Goal: Information Seeking & Learning: Learn about a topic

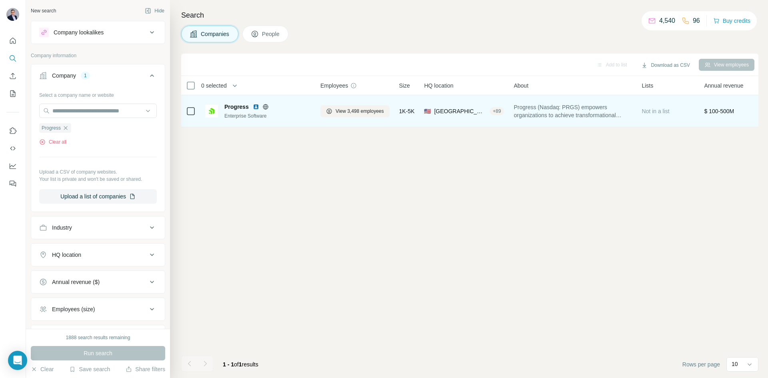
scroll to position [0, 25]
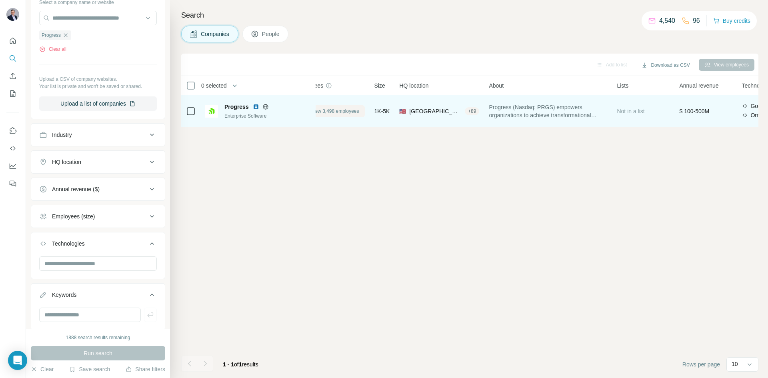
click at [352, 110] on span "View 3,498 employees" at bounding box center [335, 111] width 48 height 7
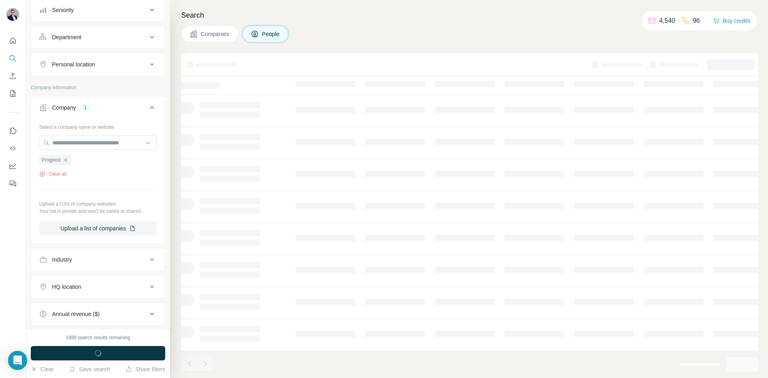
scroll to position [218, 0]
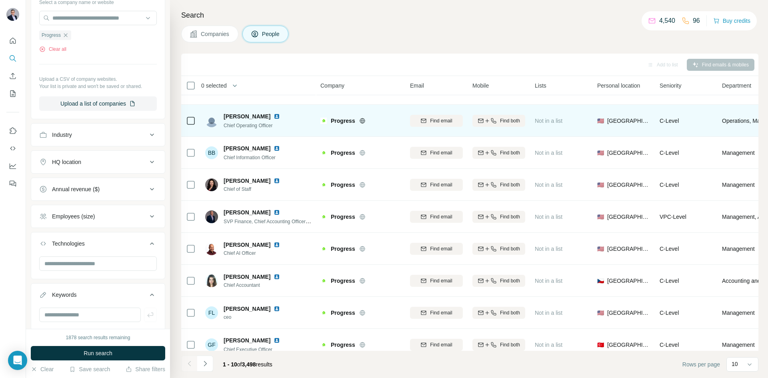
scroll to position [68, 0]
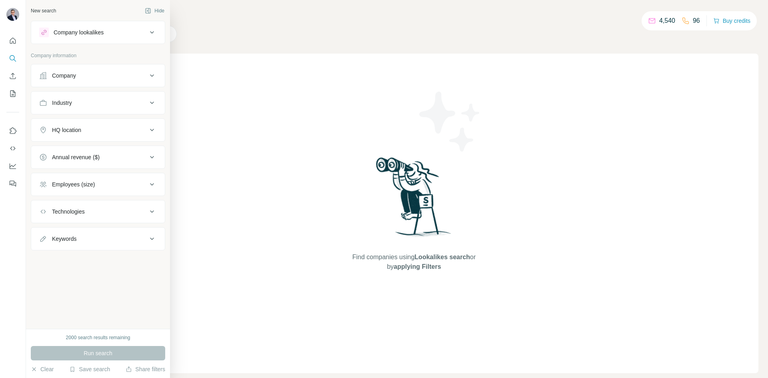
click at [60, 78] on div "Company" at bounding box center [64, 76] width 24 height 8
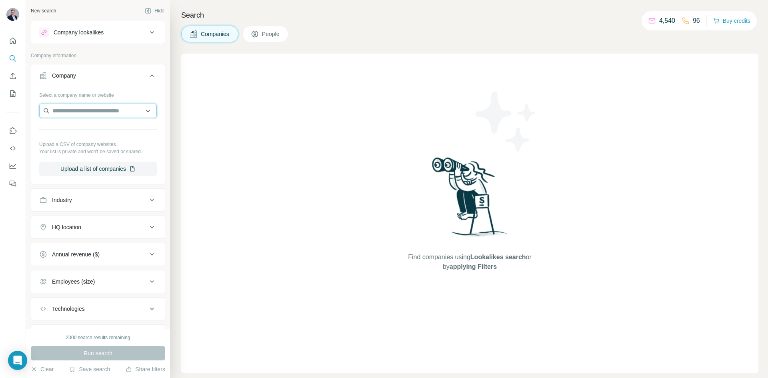
click at [76, 107] on input "text" at bounding box center [98, 111] width 118 height 14
type input "**********"
click at [77, 132] on p "Baltic Amadeus" at bounding box center [81, 129] width 39 height 8
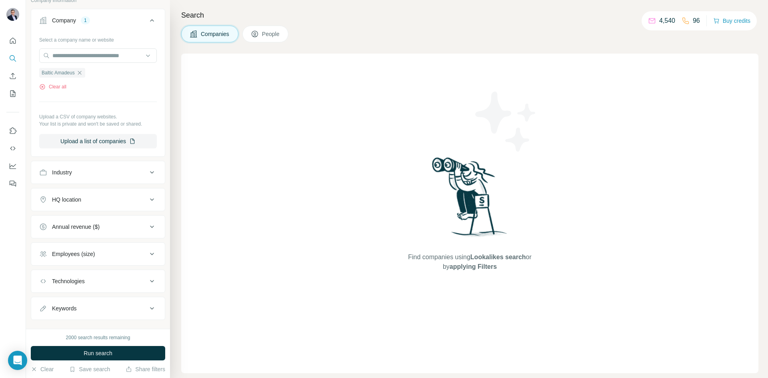
scroll to position [69, 0]
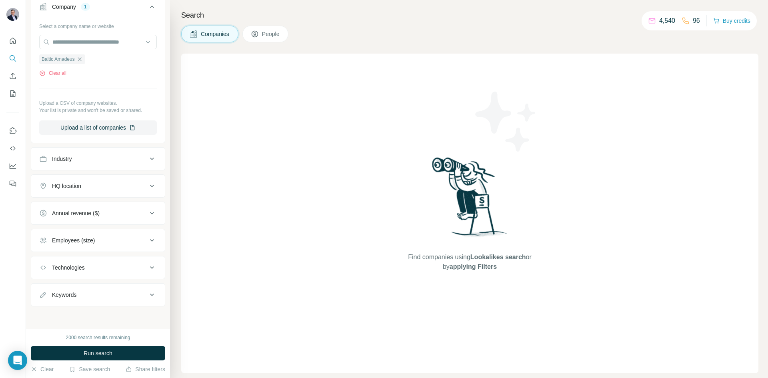
click at [81, 352] on button "Run search" at bounding box center [98, 353] width 134 height 14
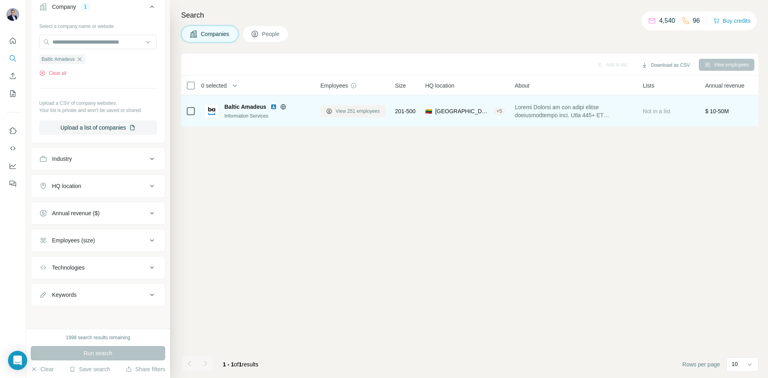
click at [366, 108] on span "View 251 employees" at bounding box center [358, 111] width 44 height 7
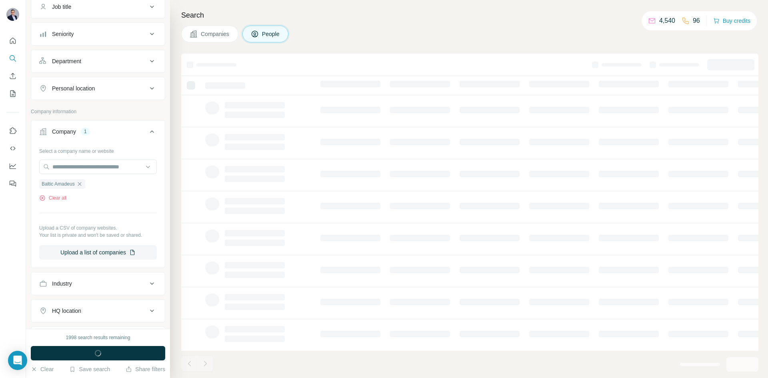
scroll to position [194, 0]
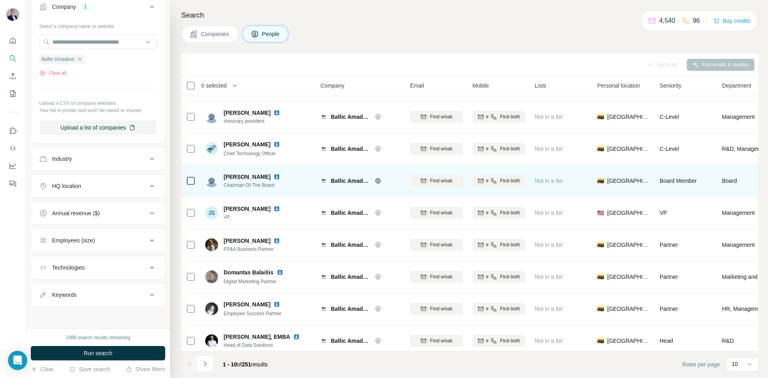
scroll to position [68, 0]
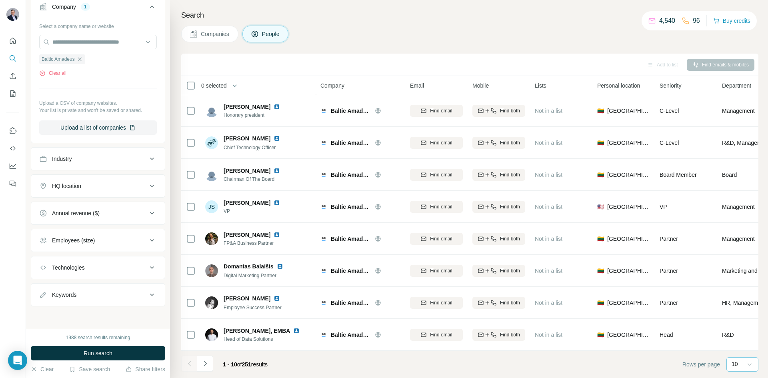
click at [752, 368] on icon at bounding box center [750, 365] width 8 height 8
click at [744, 303] on div "60" at bounding box center [742, 303] width 18 height 8
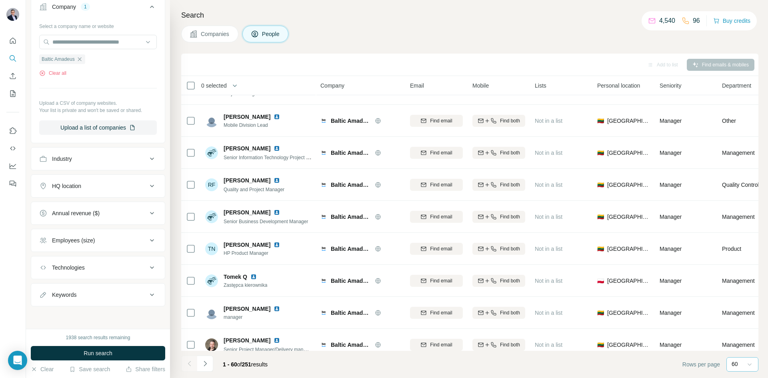
scroll to position [1669, 0]
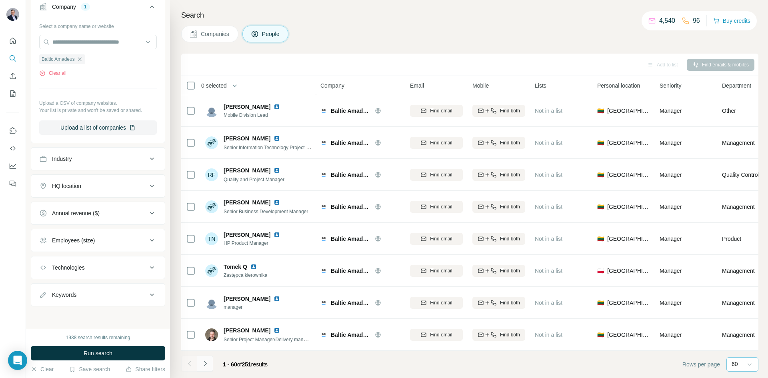
click at [201, 365] on icon "Navigate to next page" at bounding box center [205, 364] width 8 height 8
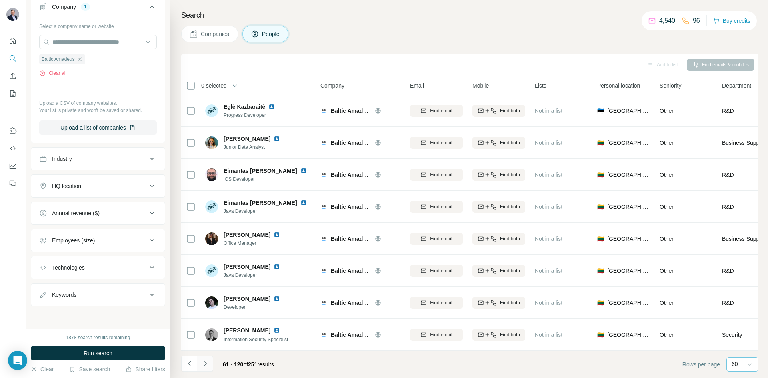
click at [202, 364] on icon "Navigate to next page" at bounding box center [205, 364] width 8 height 8
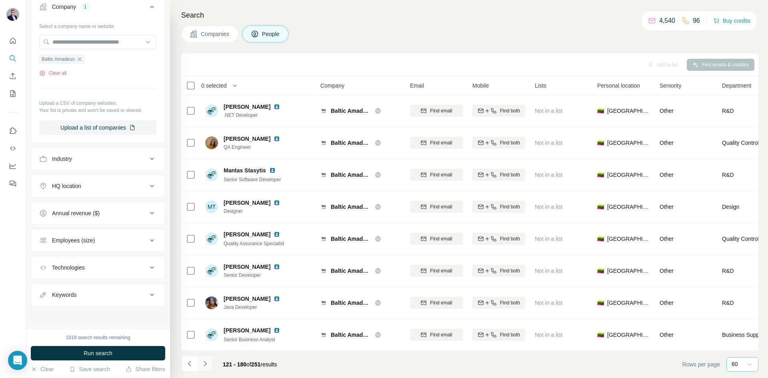
click at [205, 361] on icon "Navigate to next page" at bounding box center [205, 364] width 8 height 8
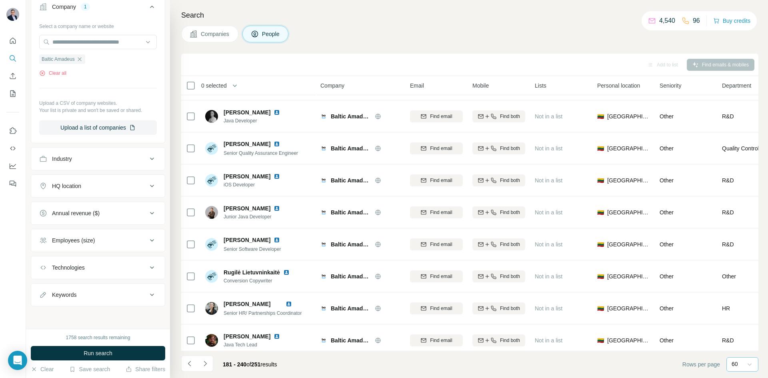
scroll to position [1120, 0]
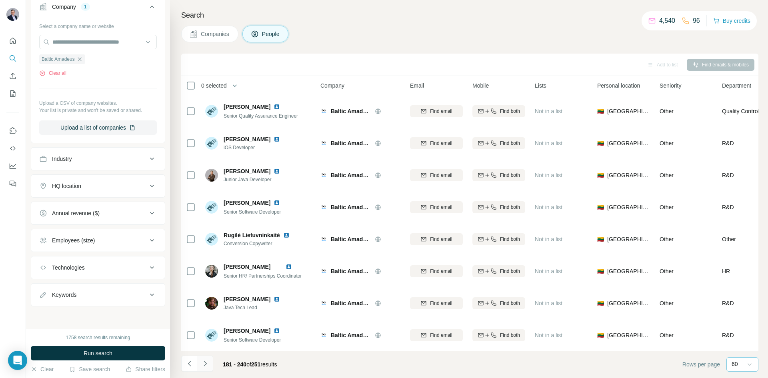
click at [204, 363] on icon "Navigate to next page" at bounding box center [205, 364] width 8 height 8
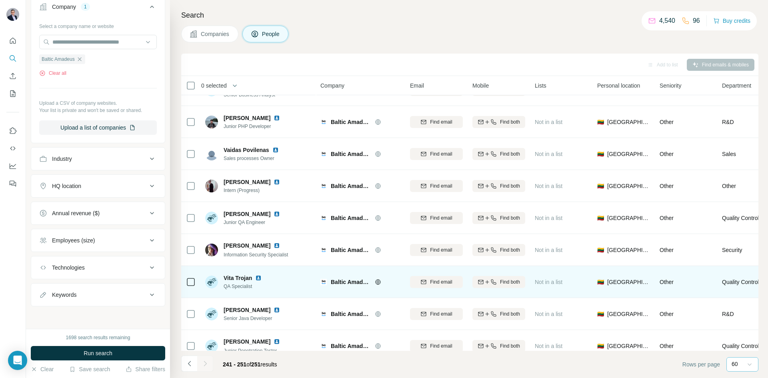
scroll to position [0, 0]
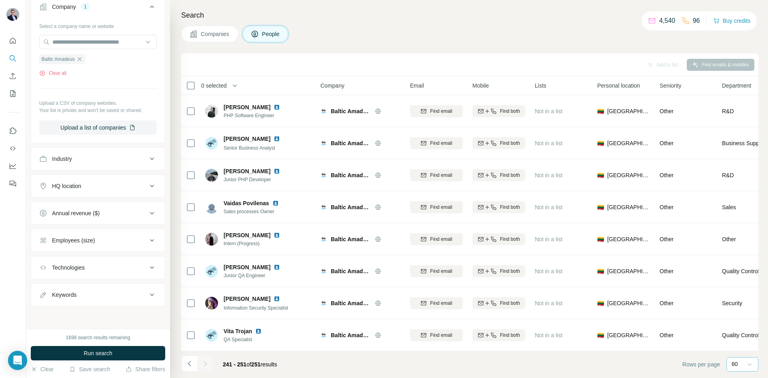
click at [218, 44] on div "Search Companies People Add to list Find emails & mobiles 0 selected People Com…" at bounding box center [469, 189] width 598 height 378
click at [212, 36] on span "Companies" at bounding box center [215, 34] width 29 height 8
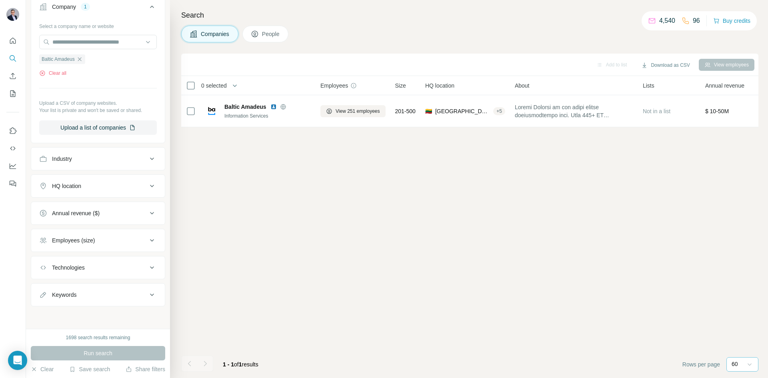
scroll to position [69, 0]
drag, startPoint x: 640, startPoint y: 87, endPoint x: 653, endPoint y: 102, distance: 19.9
click at [653, 102] on table "0 selected Companies Employees Size HQ location About Lists Annual revenue Tech…" at bounding box center [667, 101] width 972 height 51
